Goal: Task Accomplishment & Management: Complete application form

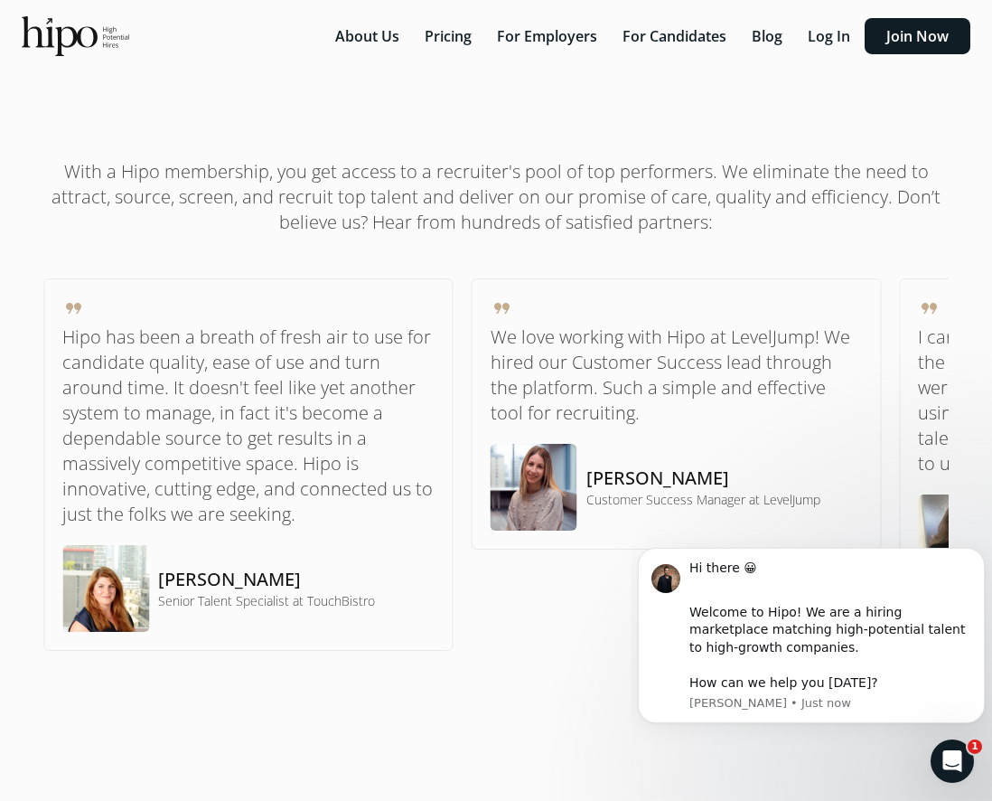
scroll to position [697, 0]
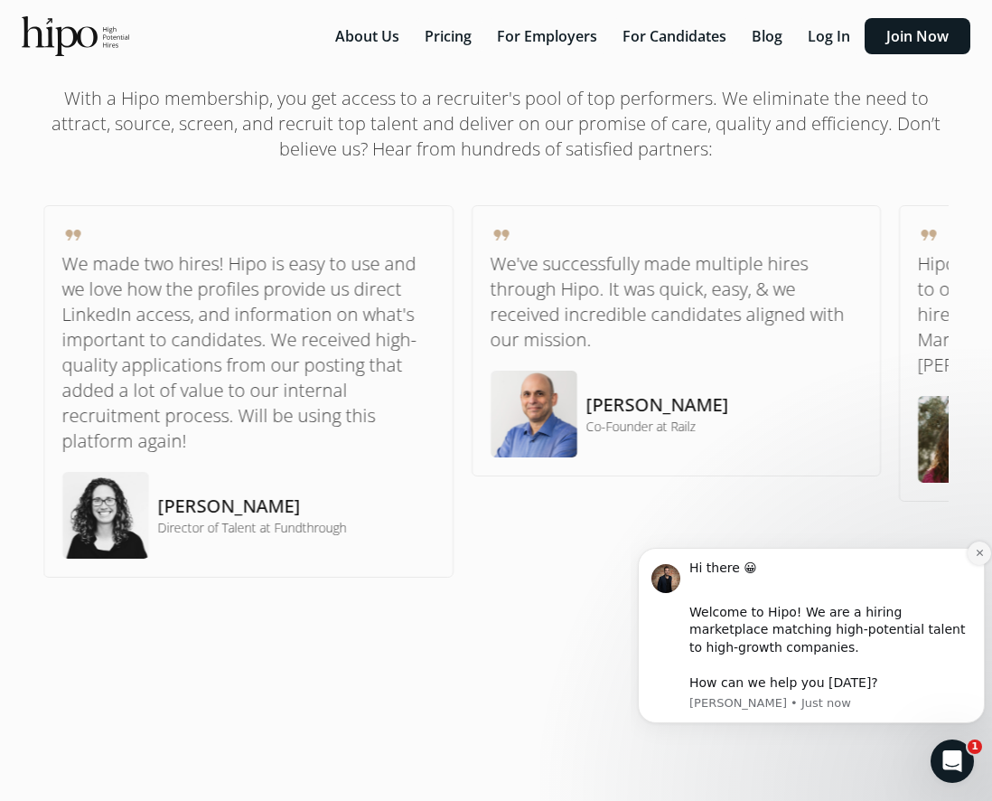
click at [977, 556] on icon "Dismiss notification" at bounding box center [980, 553] width 10 height 10
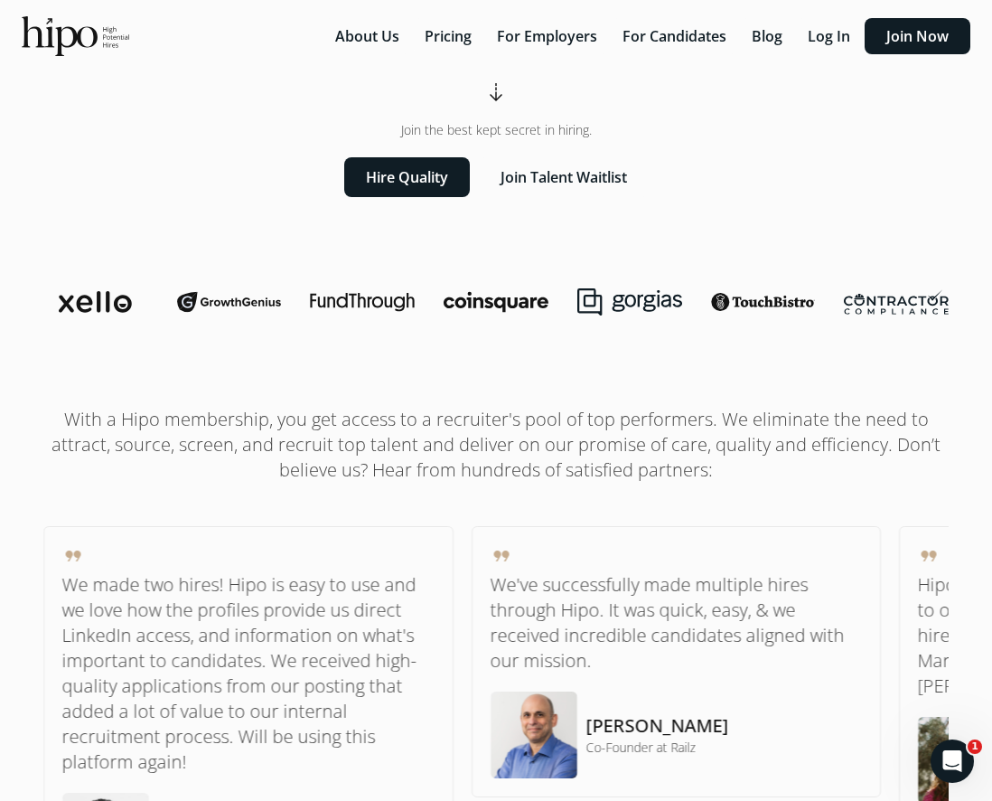
scroll to position [0, 0]
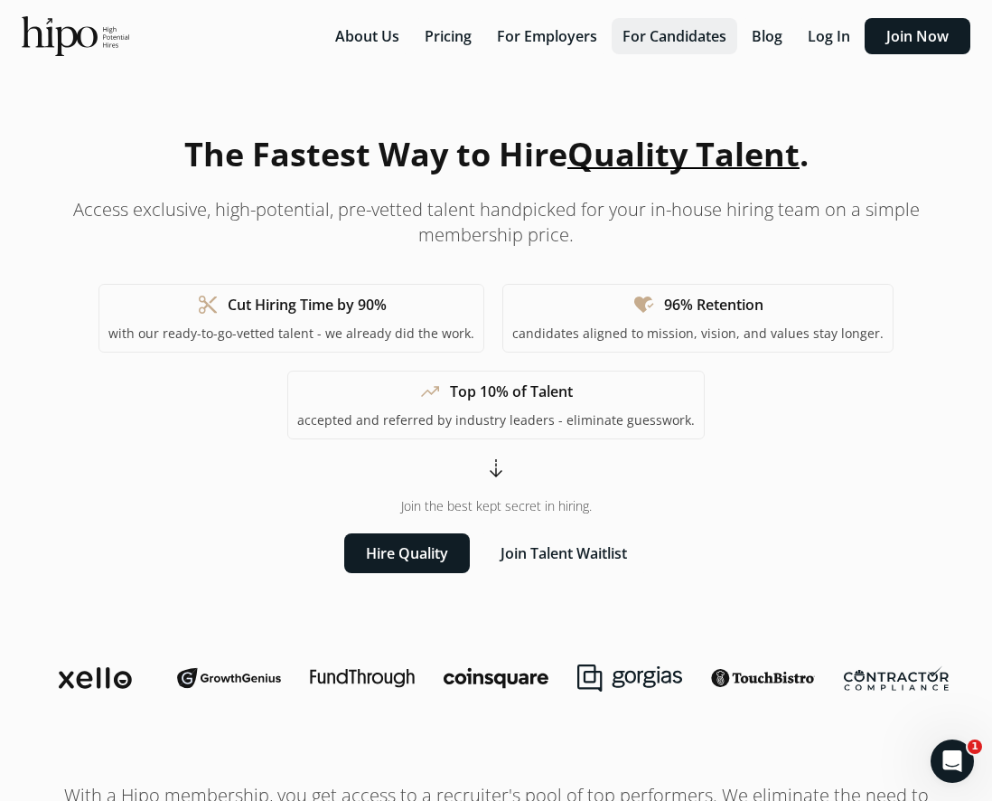
click at [684, 34] on button "For Candidates" at bounding box center [675, 36] width 126 height 36
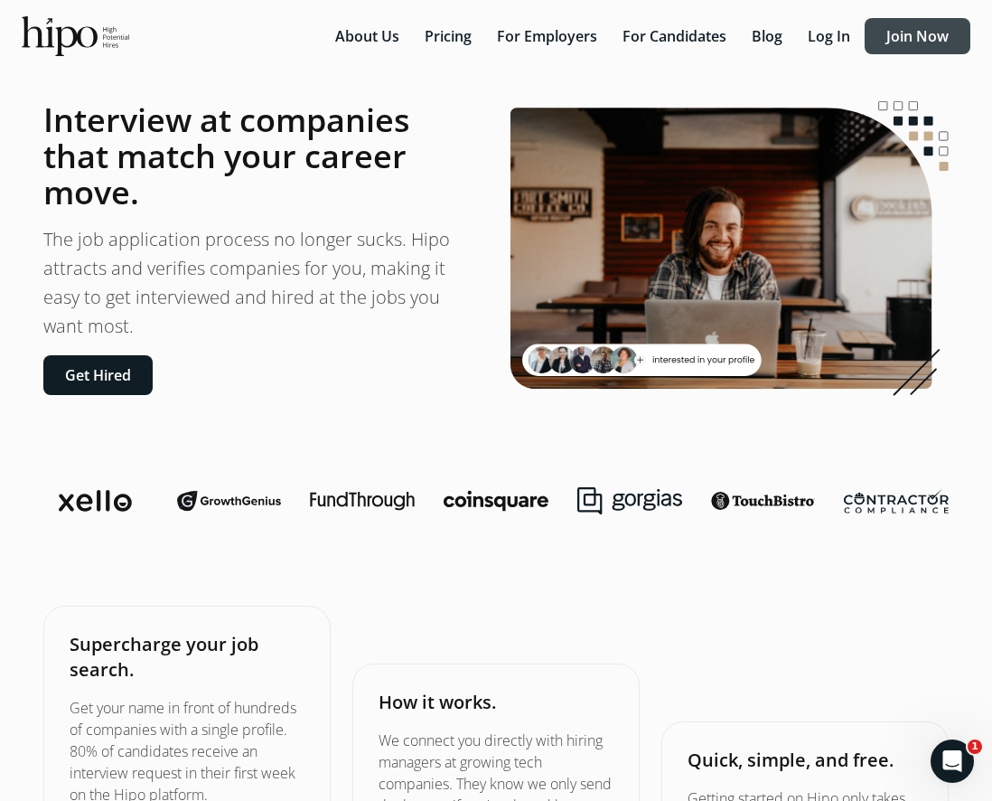
click at [925, 25] on button "Join Now" at bounding box center [918, 36] width 106 height 36
